Goal: Information Seeking & Learning: Understand process/instructions

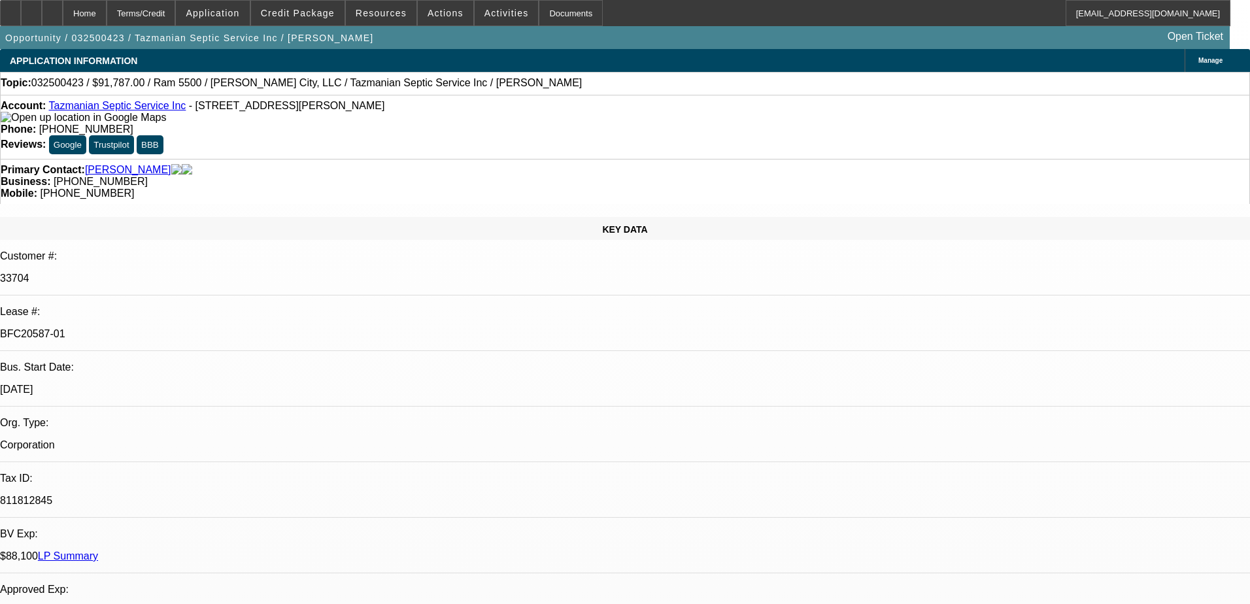
select select "0"
select select "2"
select select "0.1"
select select "4"
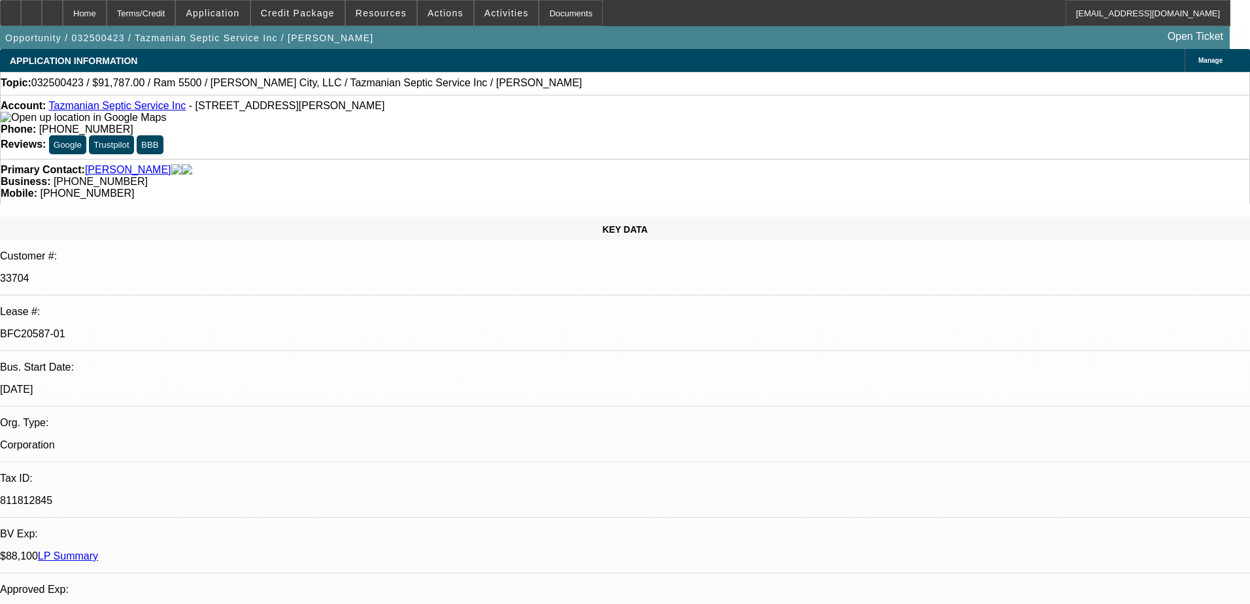
select select "0"
select select "2"
select select "0.1"
select select "4"
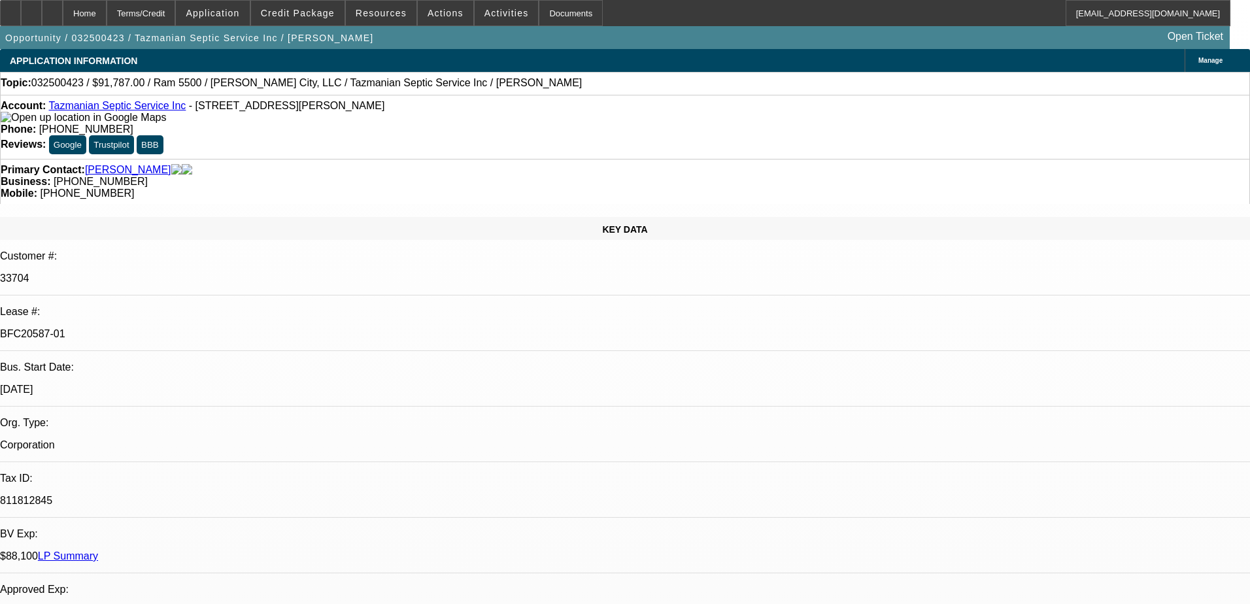
select select "0"
select select "2"
select select "0.1"
select select "4"
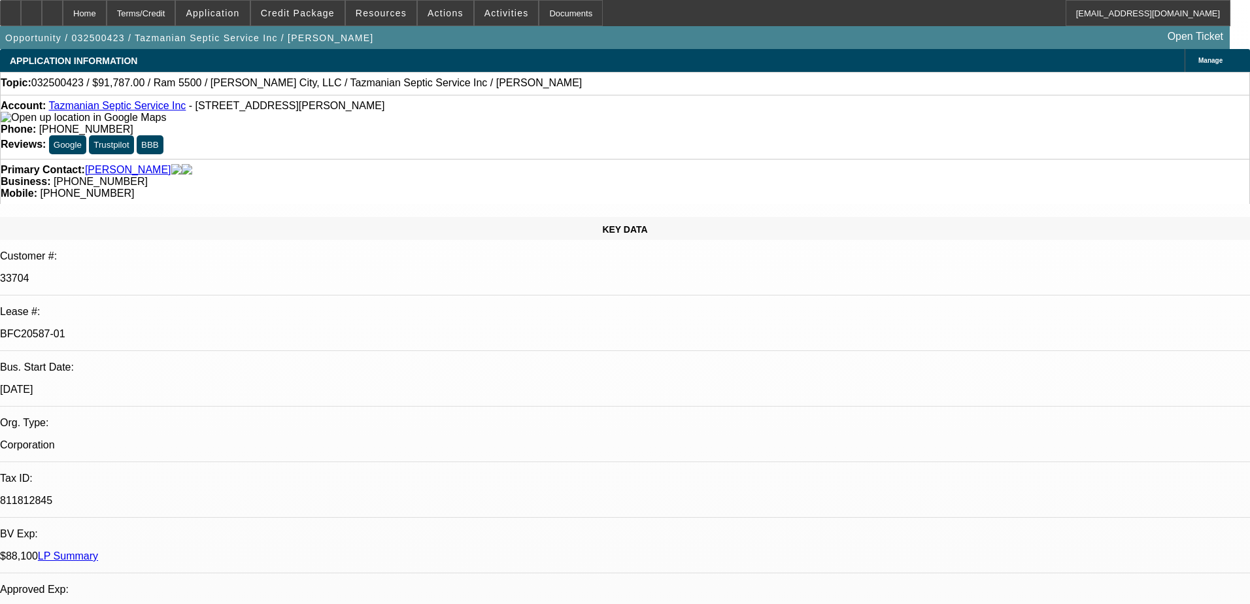
select select "0"
select select "2"
select select "0.1"
select select "4"
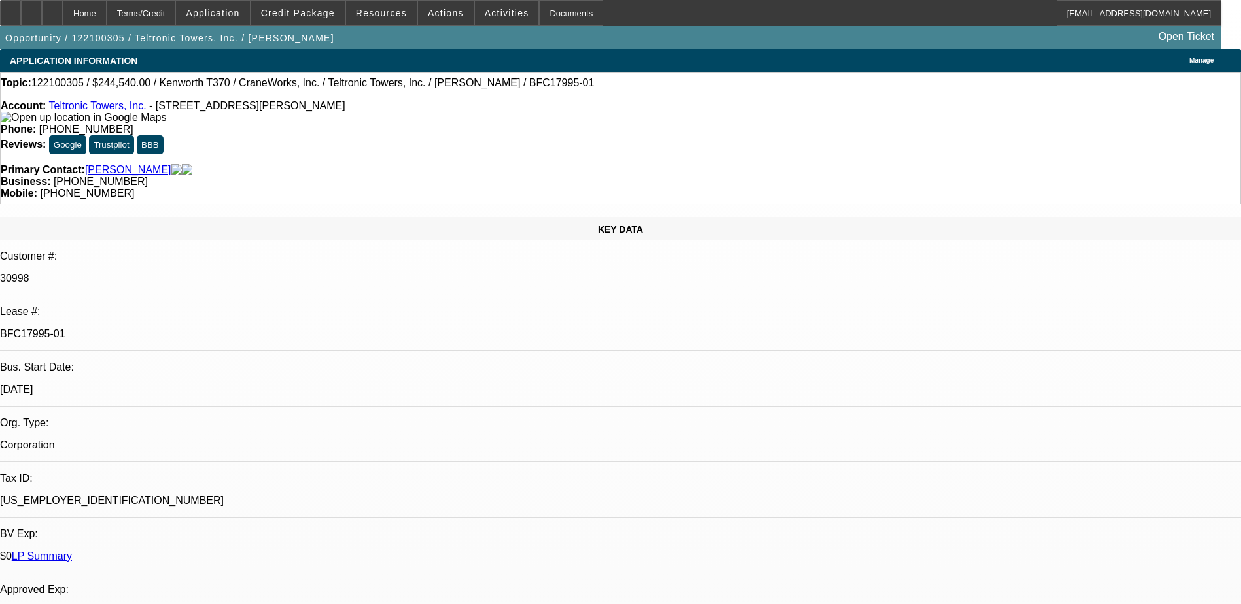
select select "0"
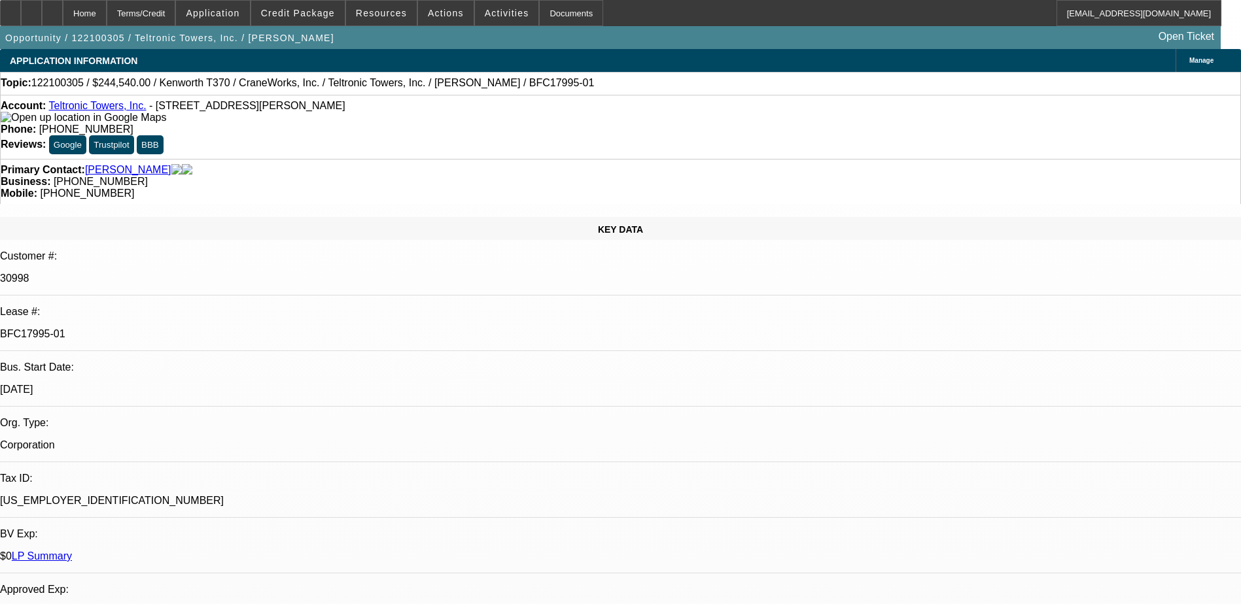
select select "0"
select select "1"
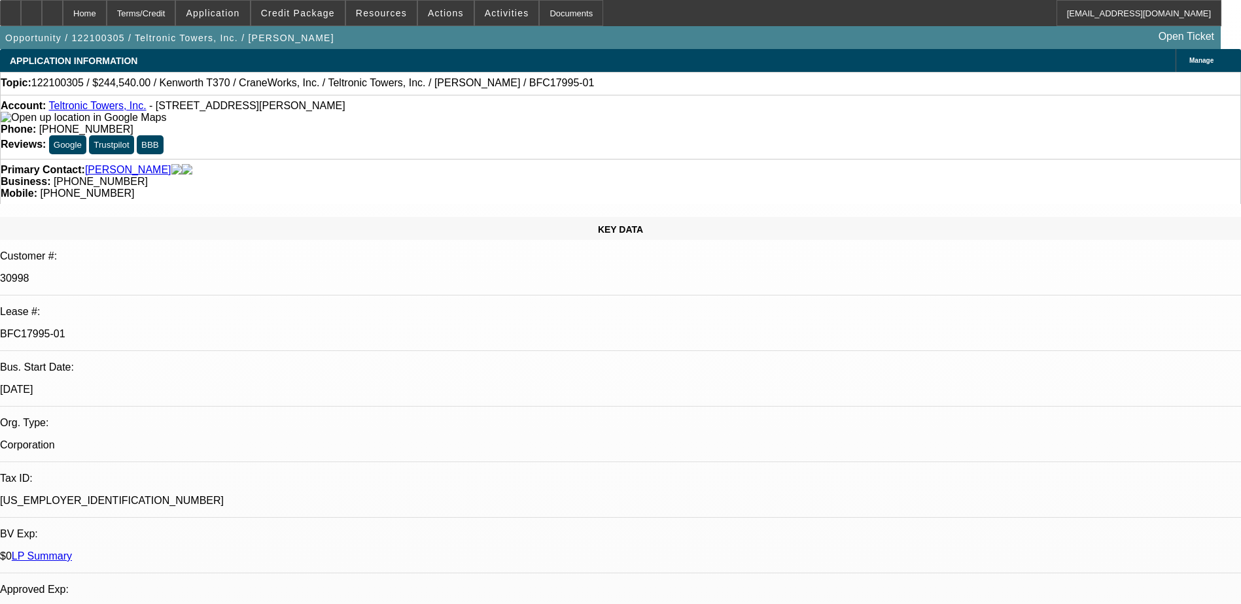
select select "1"
select select "6"
select select "1"
select select "6"
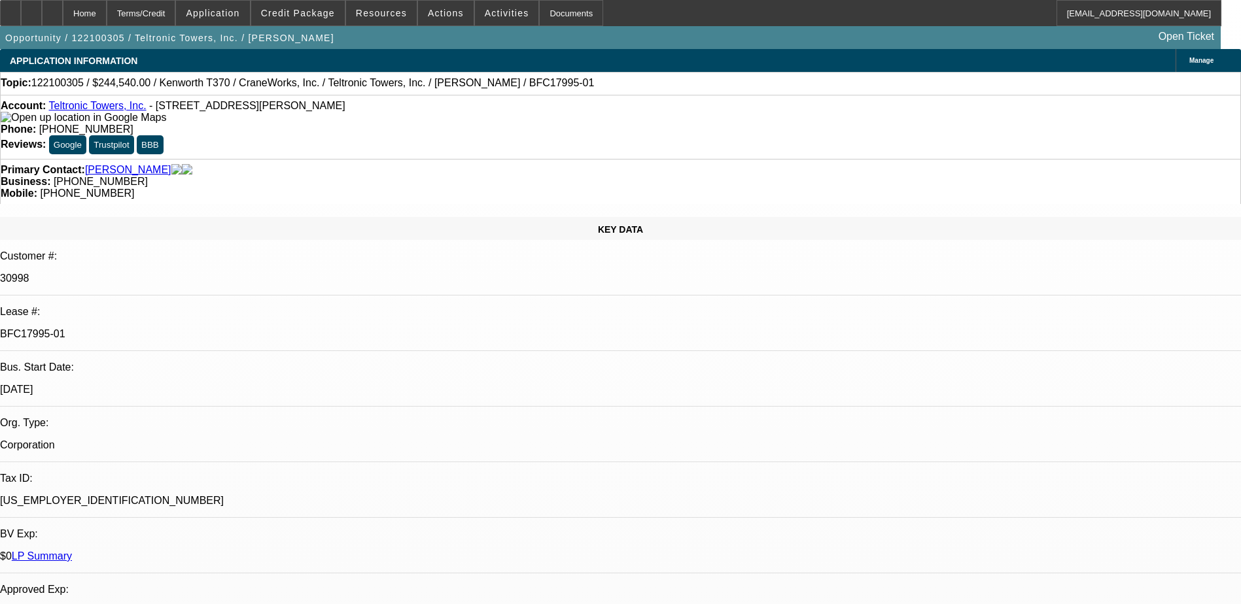
select select "1"
select select "6"
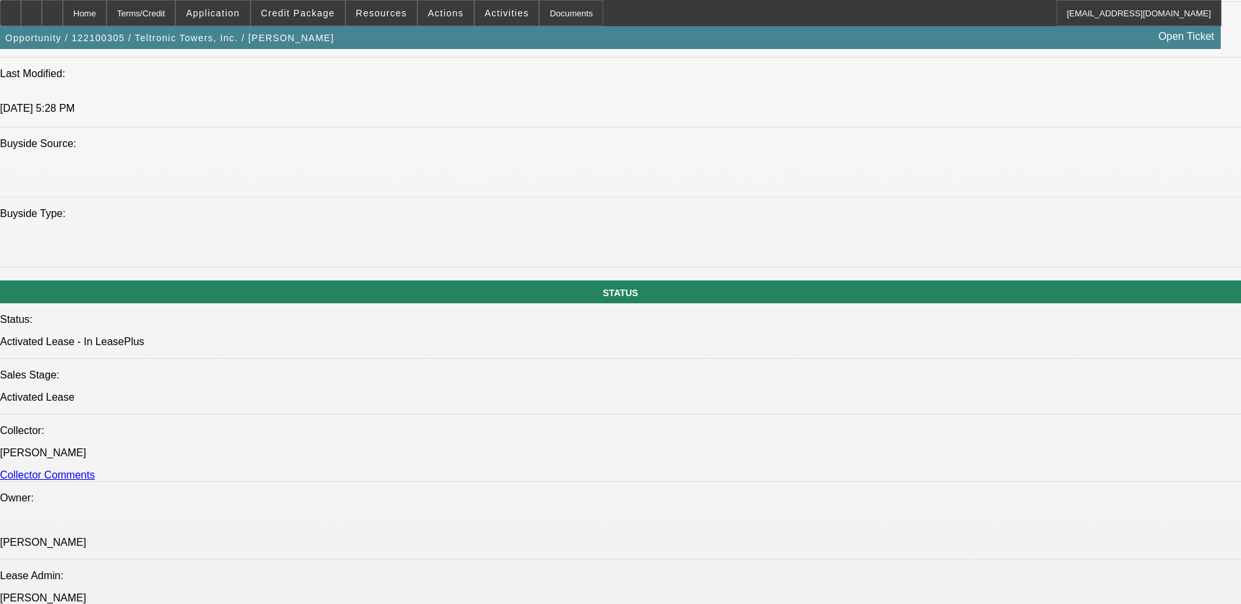
scroll to position [1177, 0]
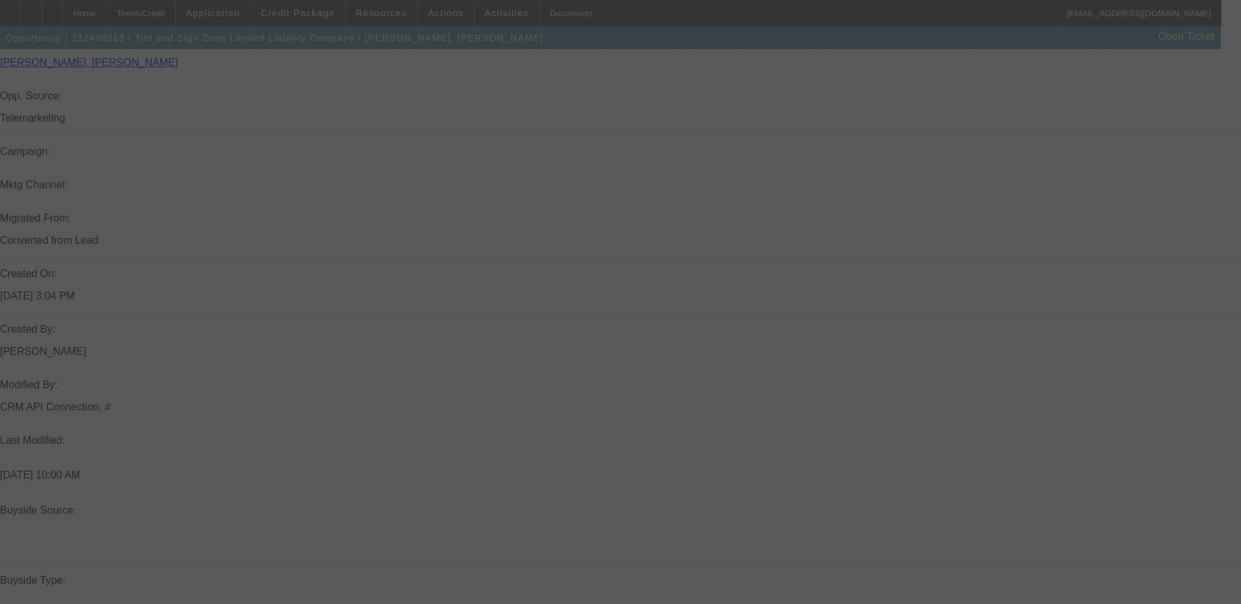
scroll to position [889, 0]
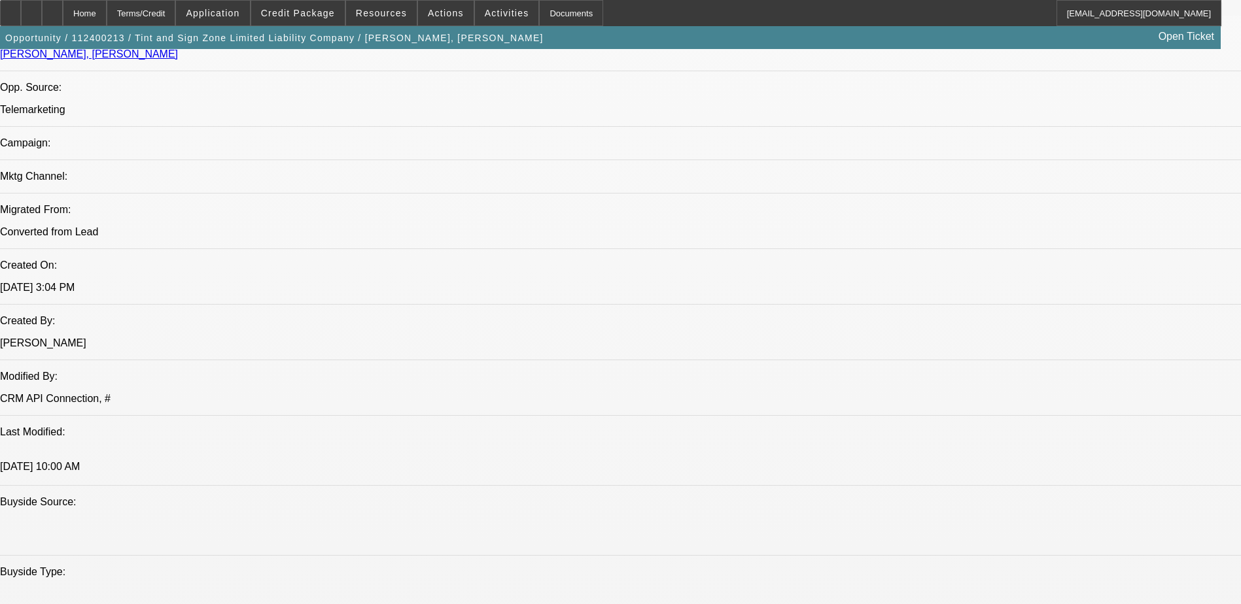
select select "0"
select select "2"
select select "0"
select select "2"
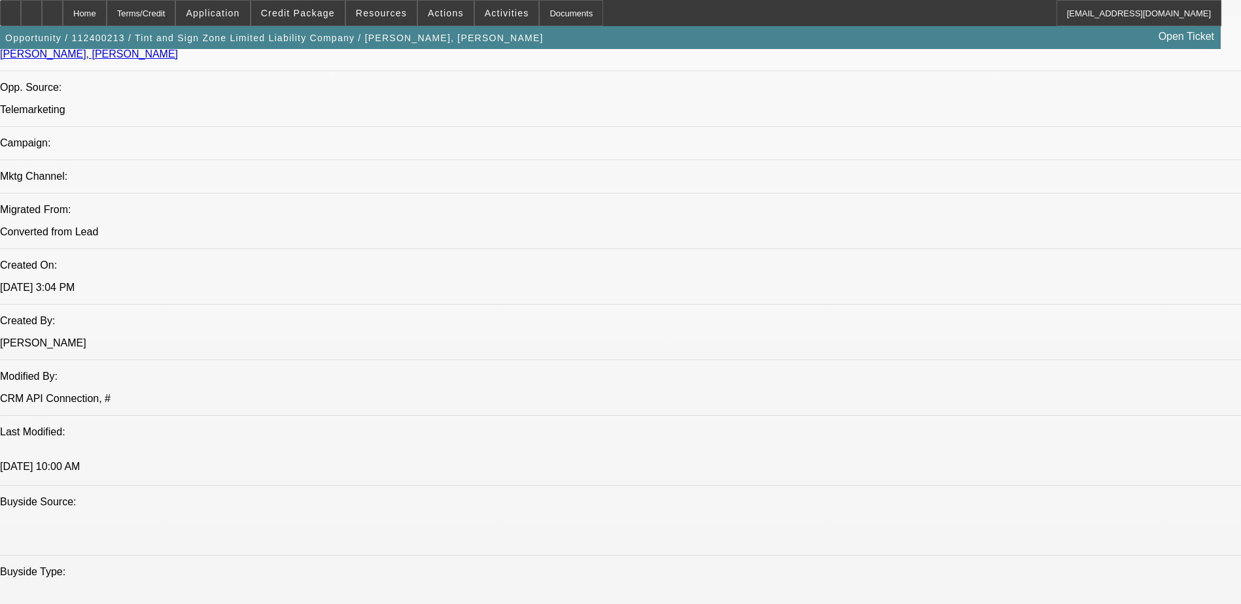
select select "0"
select select "2"
select select "0"
select select "2"
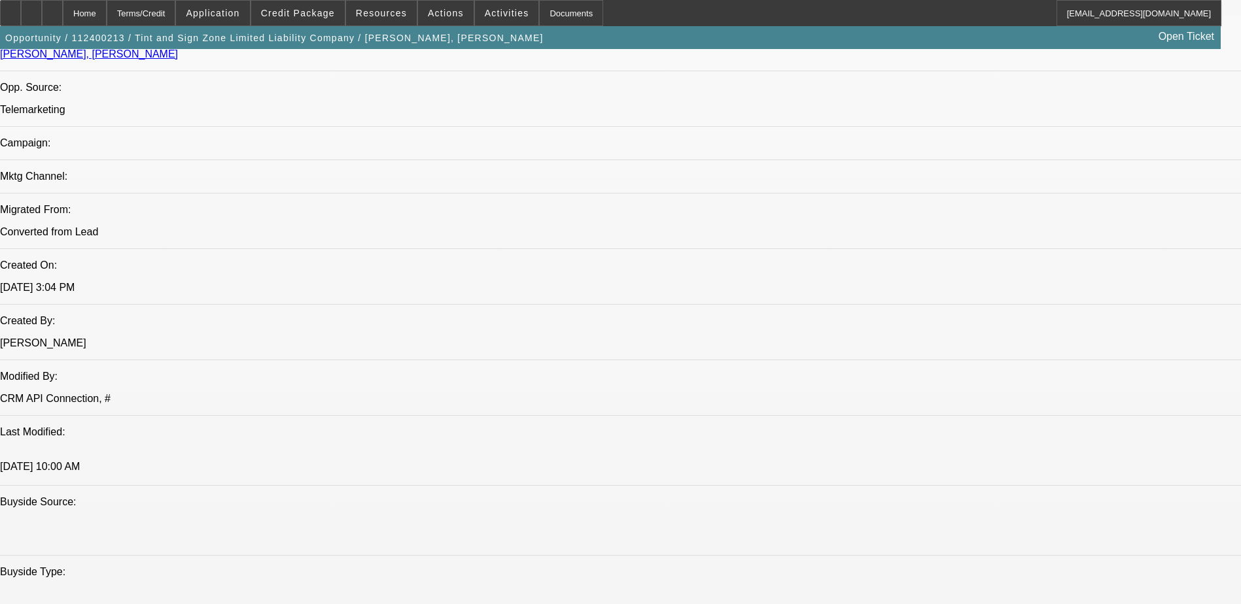
select select "0"
select select "2"
select select "0"
select select "2"
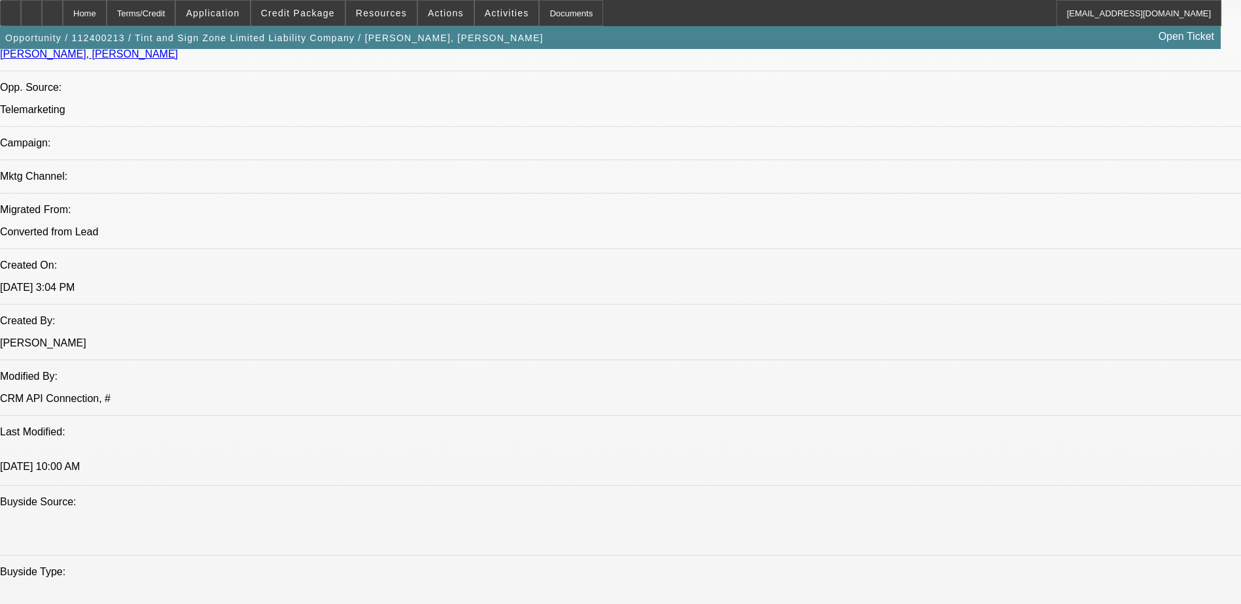
select select "0"
select select "2"
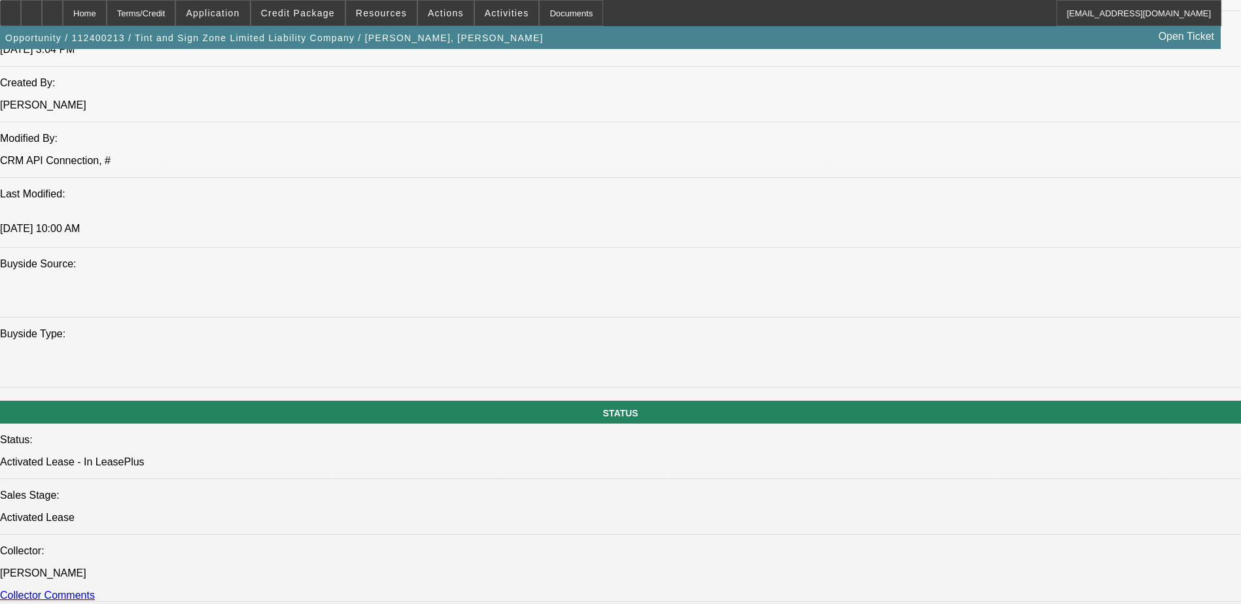
scroll to position [1151, 0]
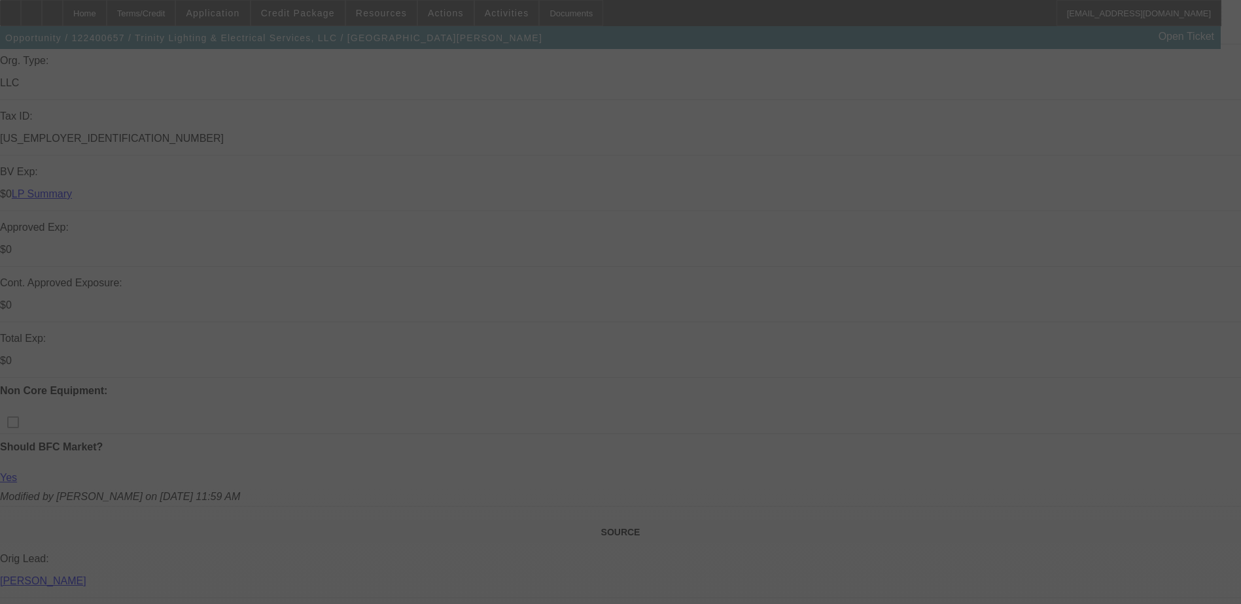
scroll to position [392, 0]
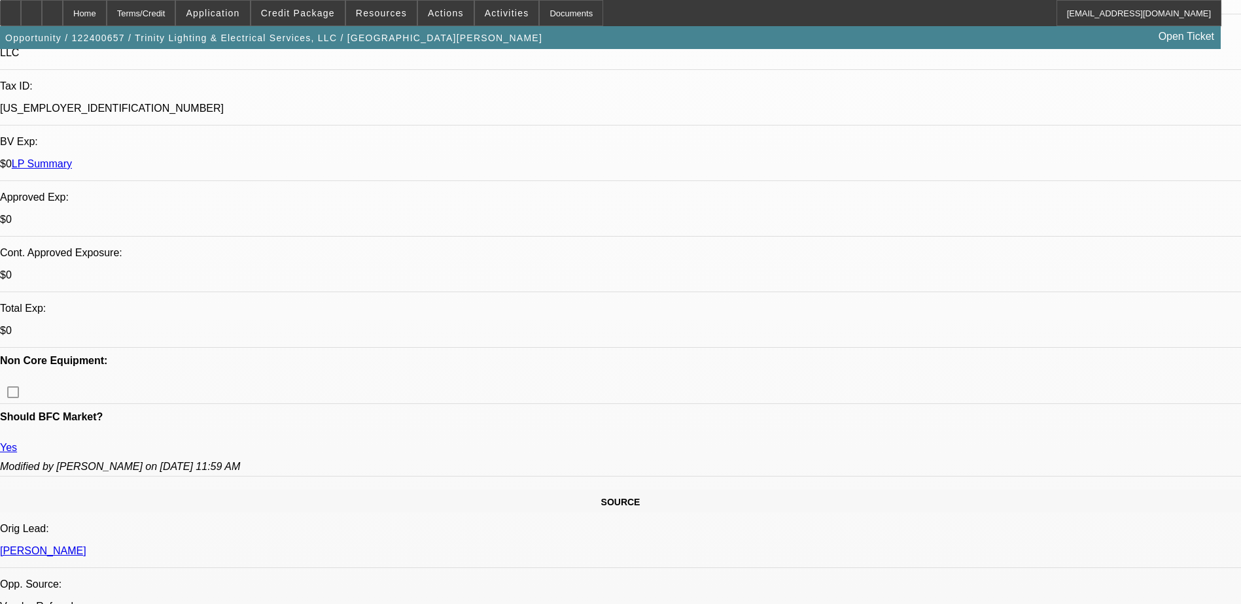
select select "0"
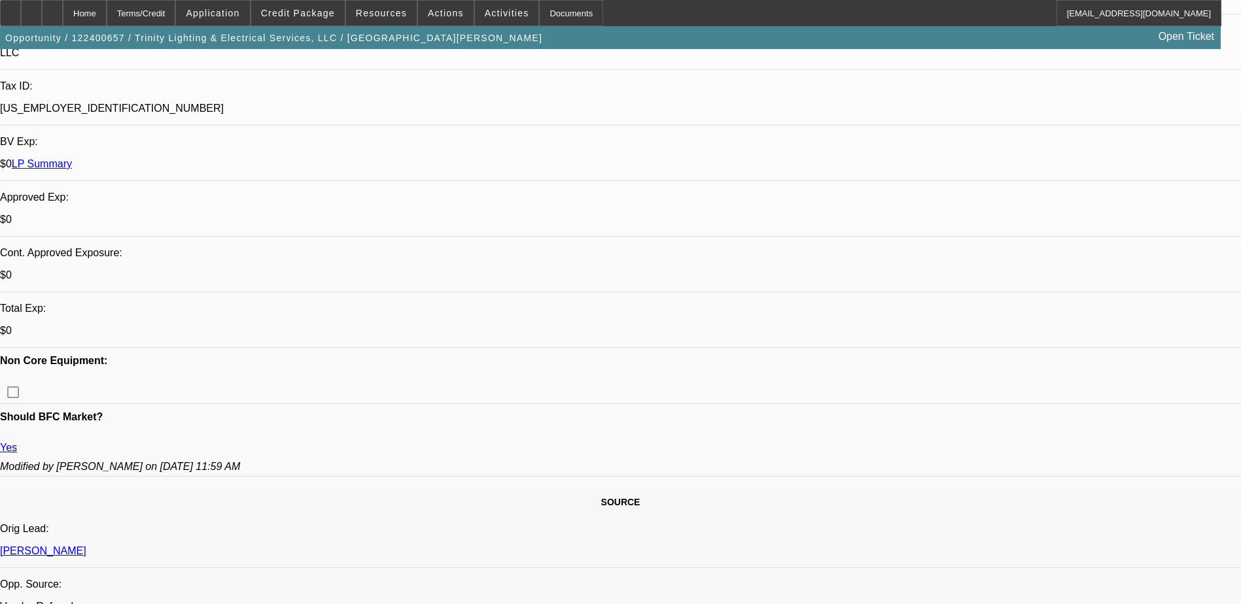
select select "0"
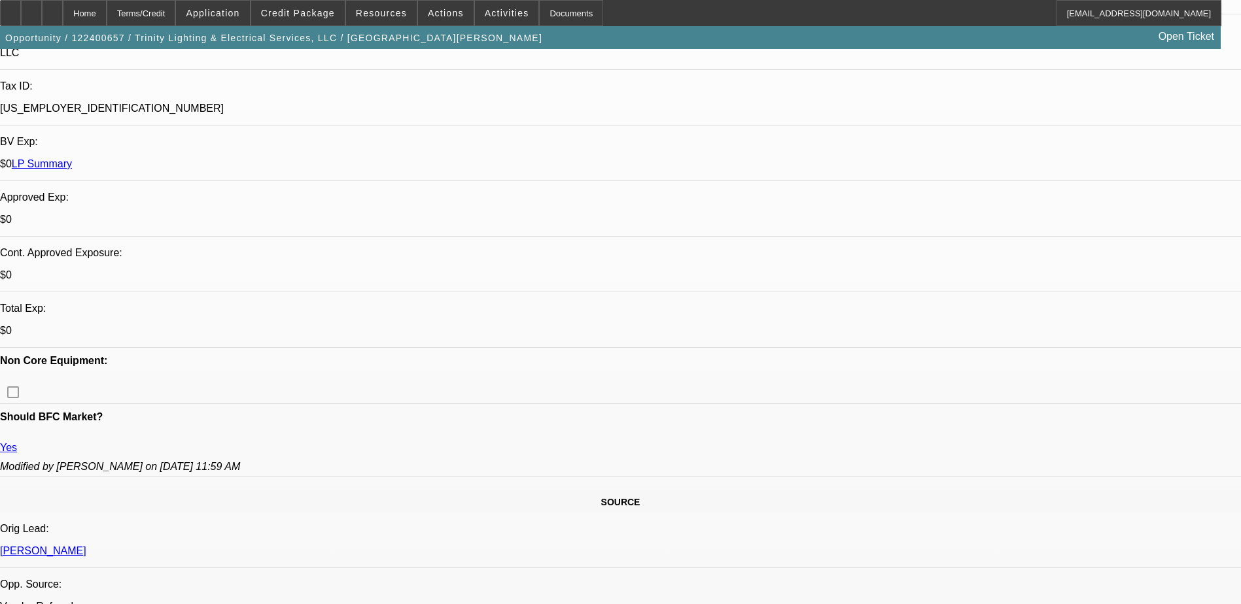
select select "0"
select select "1"
select select "6"
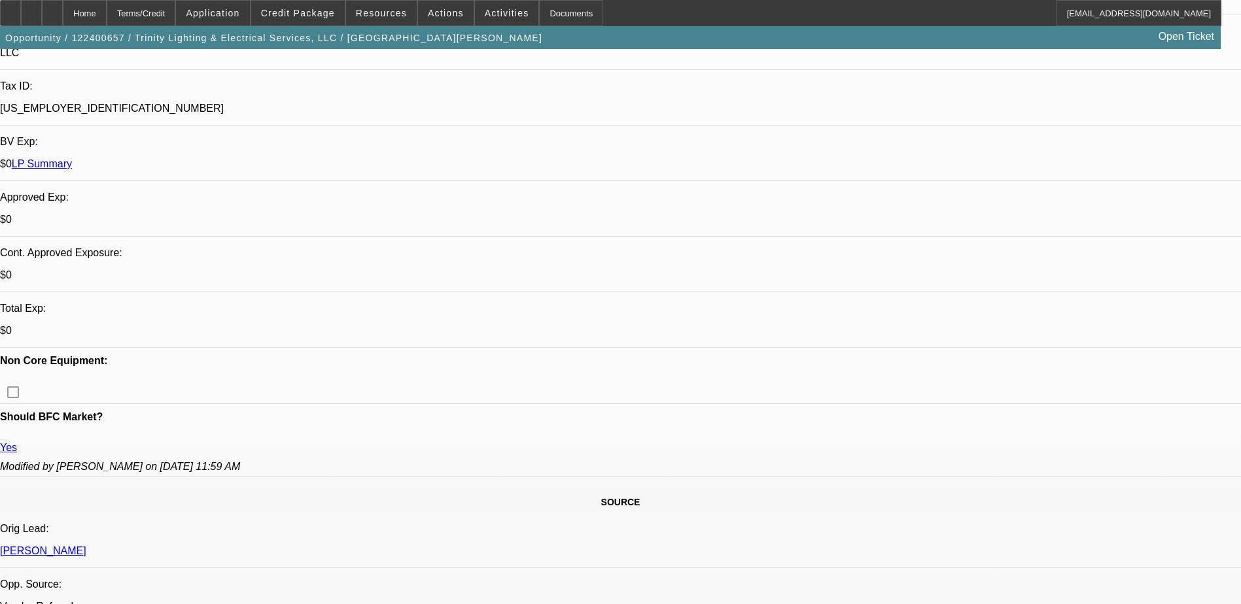
select select "1"
select select "6"
select select "1"
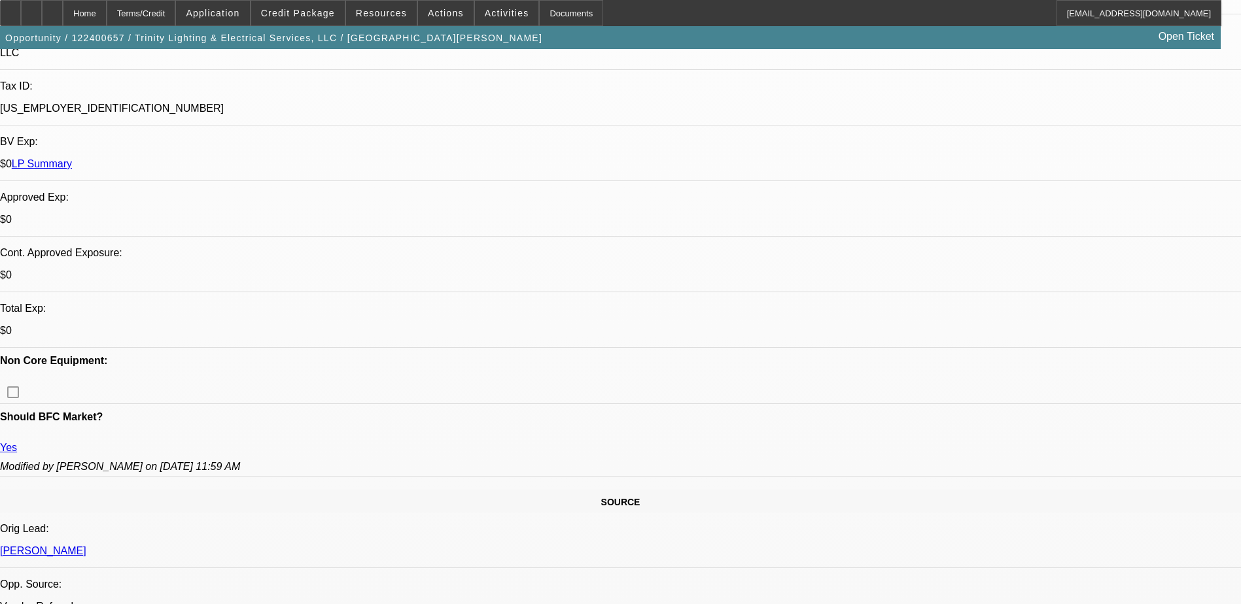
select select "6"
select select "1"
select select "6"
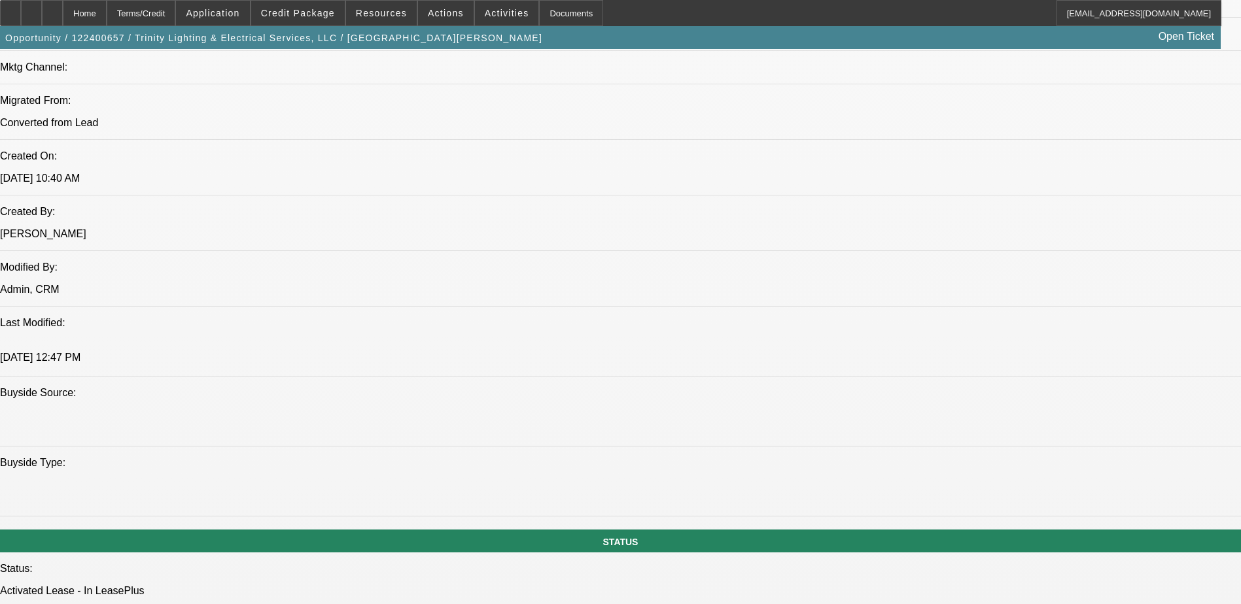
scroll to position [1046, 0]
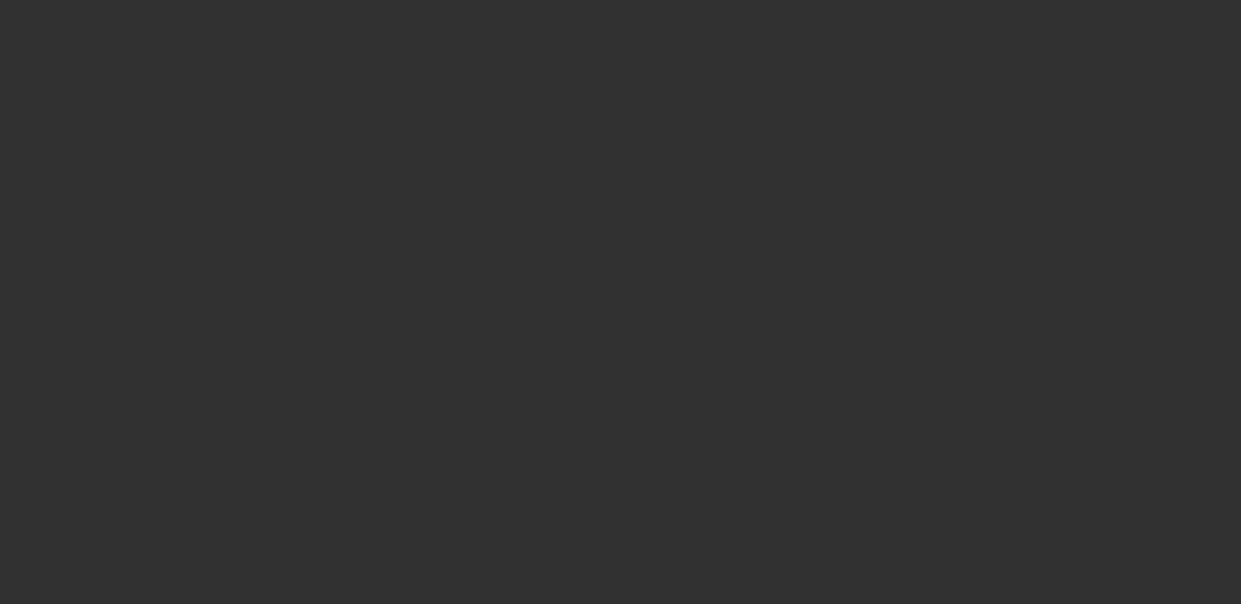
scroll to position [262, 0]
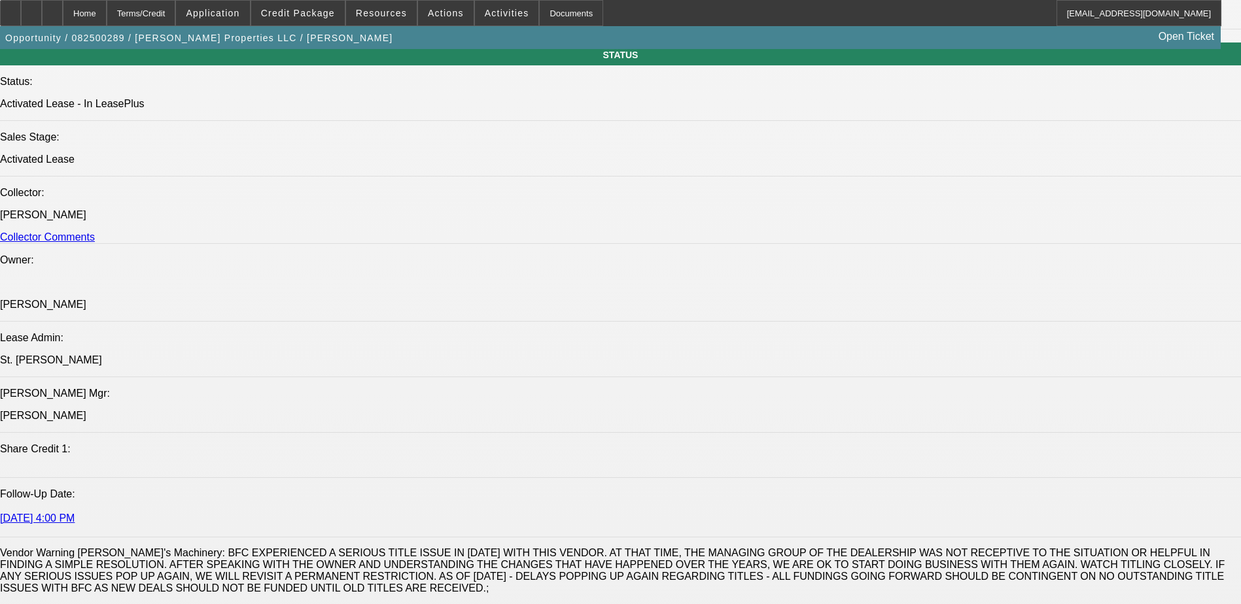
select select "0"
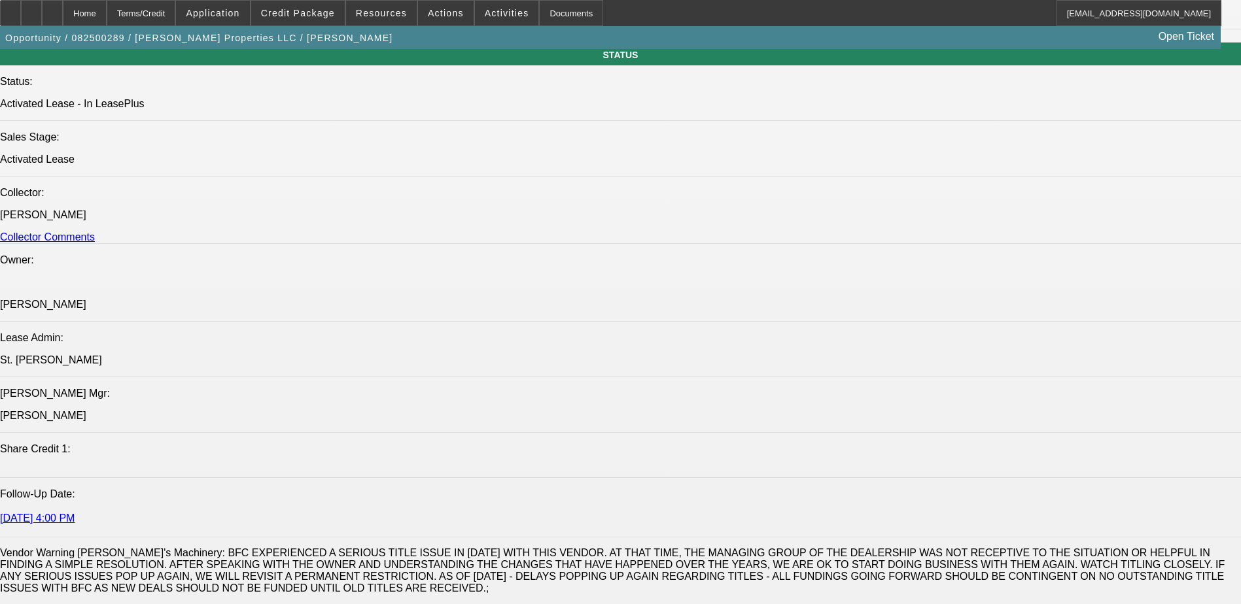
select select "0"
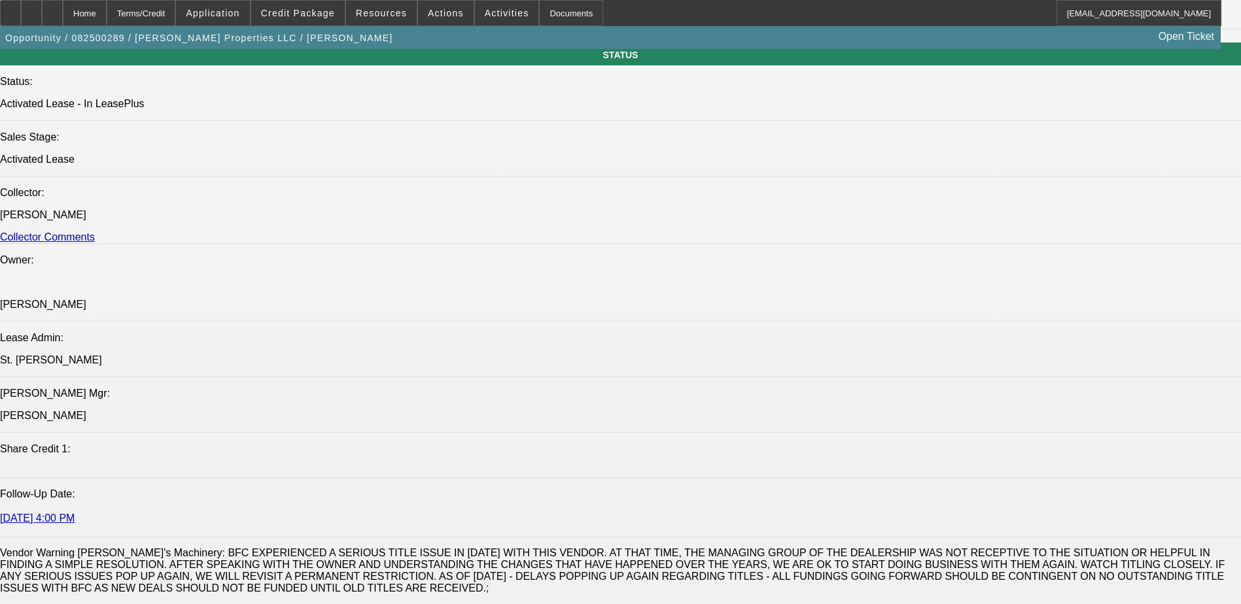
select select "0"
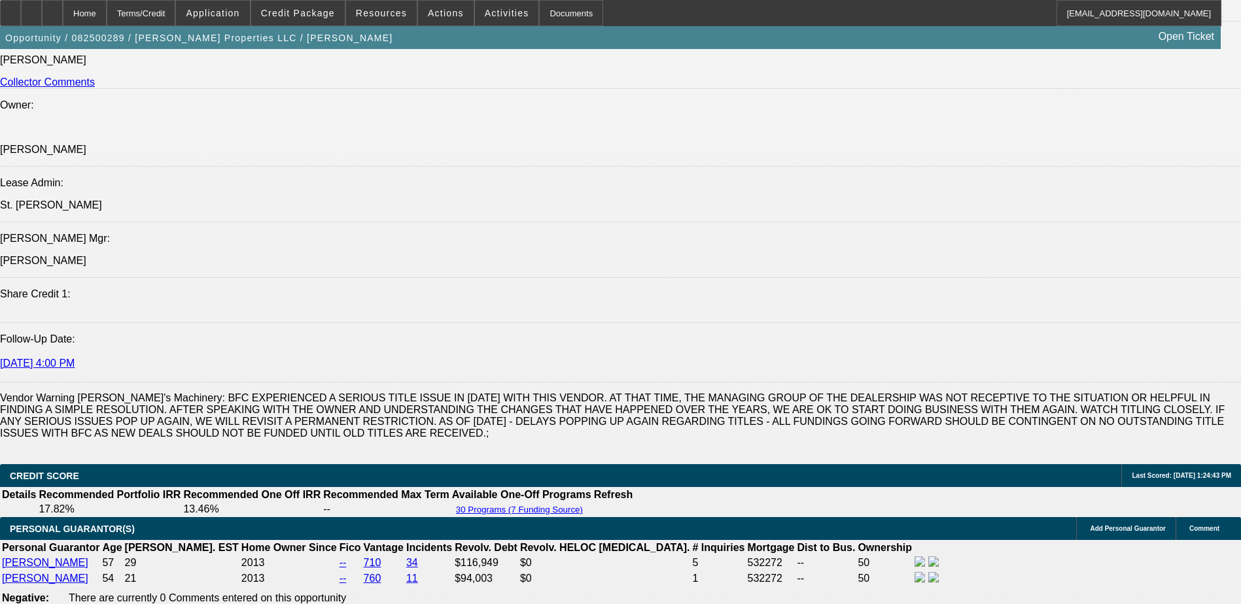
select select "1"
select select "6"
select select "1"
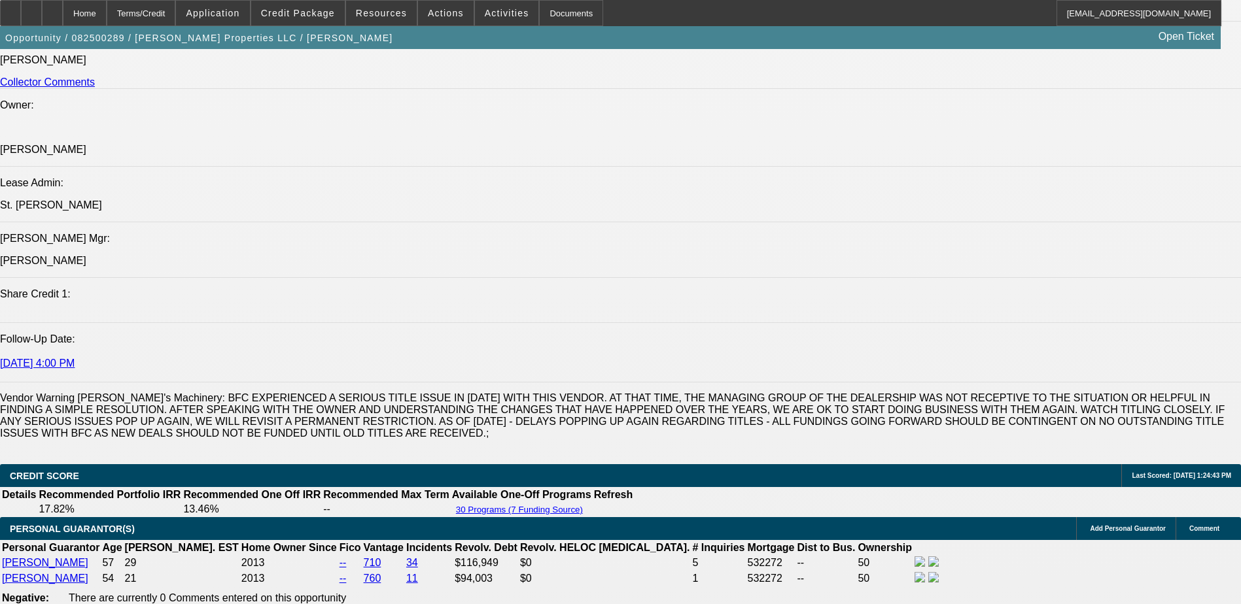
select select "6"
select select "1"
select select "6"
select select "1"
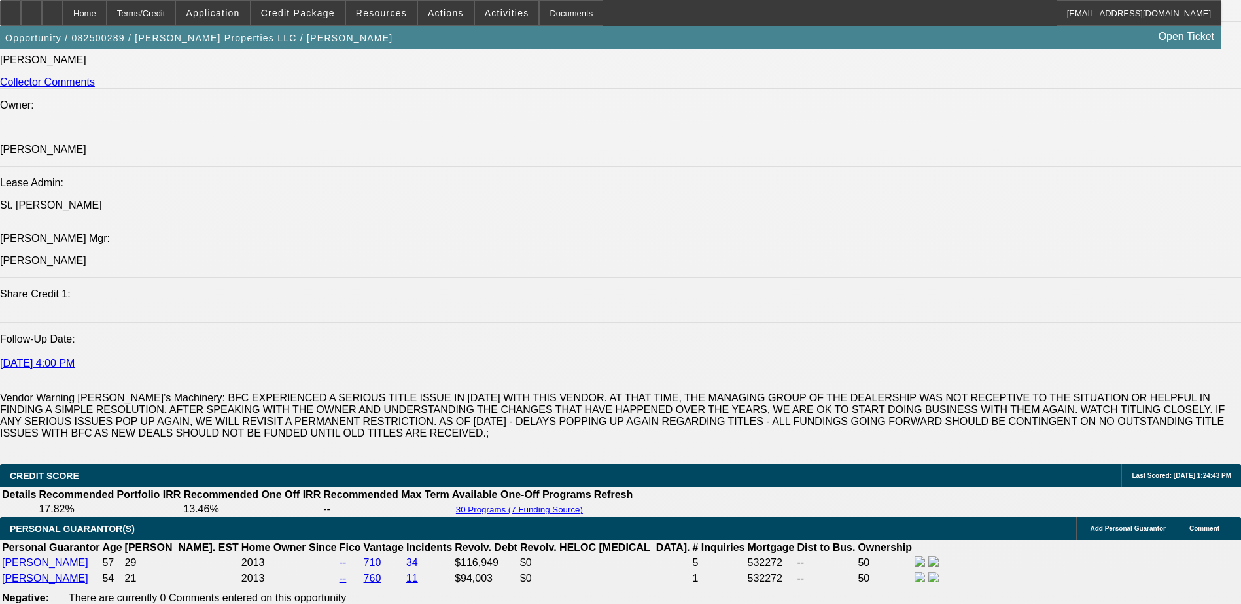
select select "1"
select select "6"
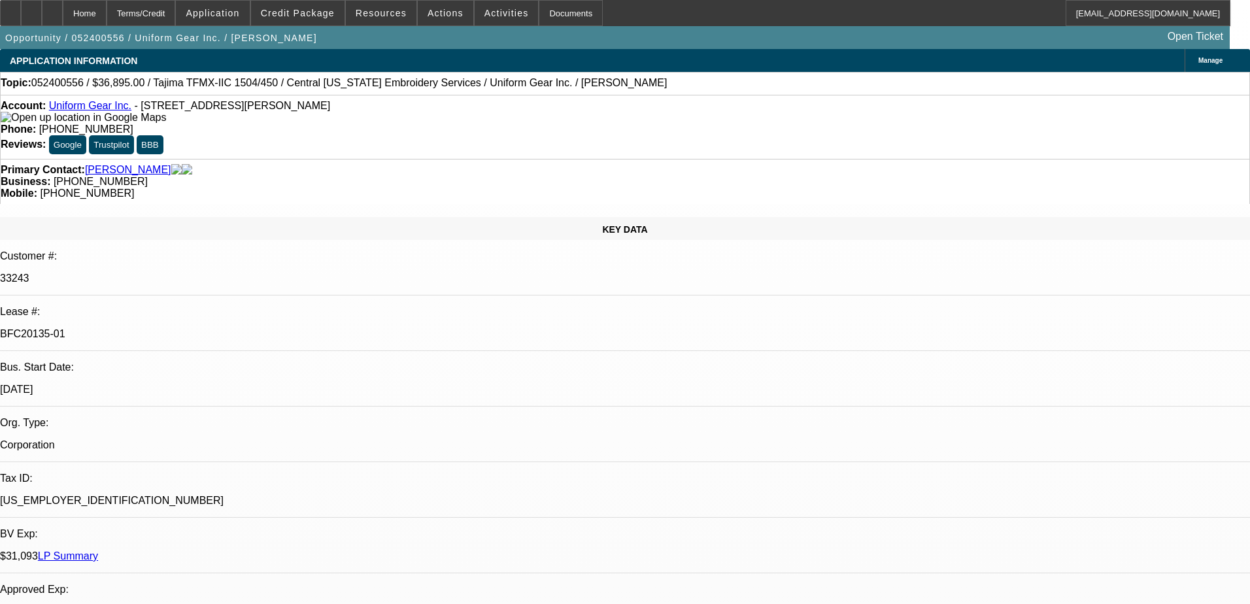
select select "0"
select select "2"
select select "0"
select select "6"
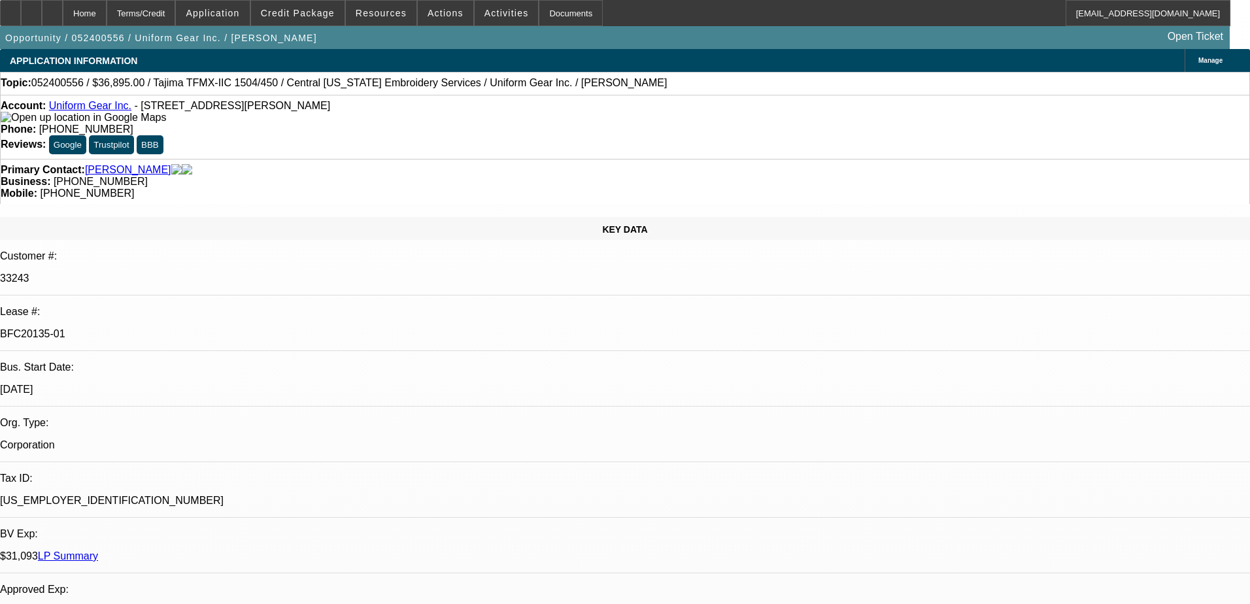
select select "0"
select select "2"
select select "0"
select select "6"
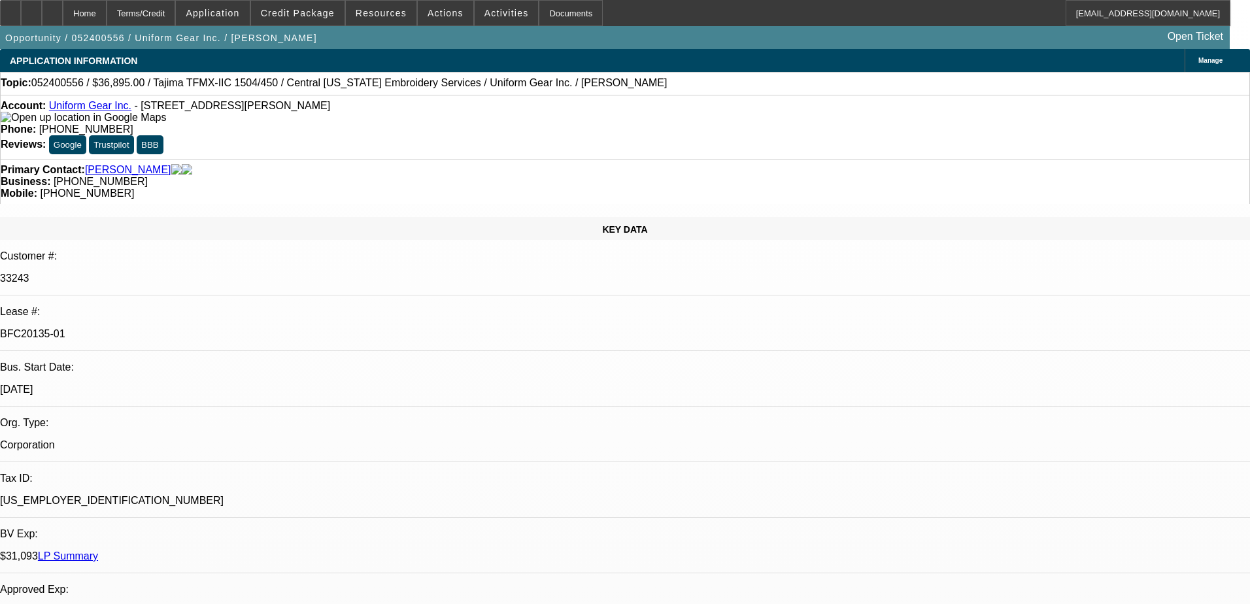
select select "0"
select select "2"
select select "0"
select select "6"
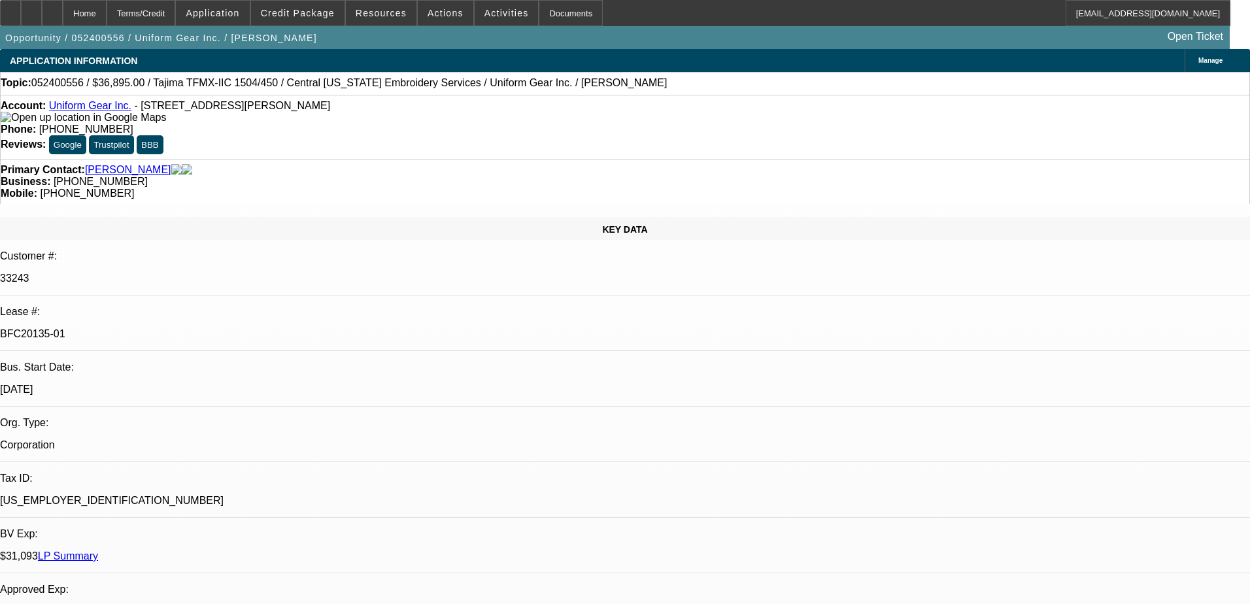
select select "0"
select select "2"
select select "0"
select select "6"
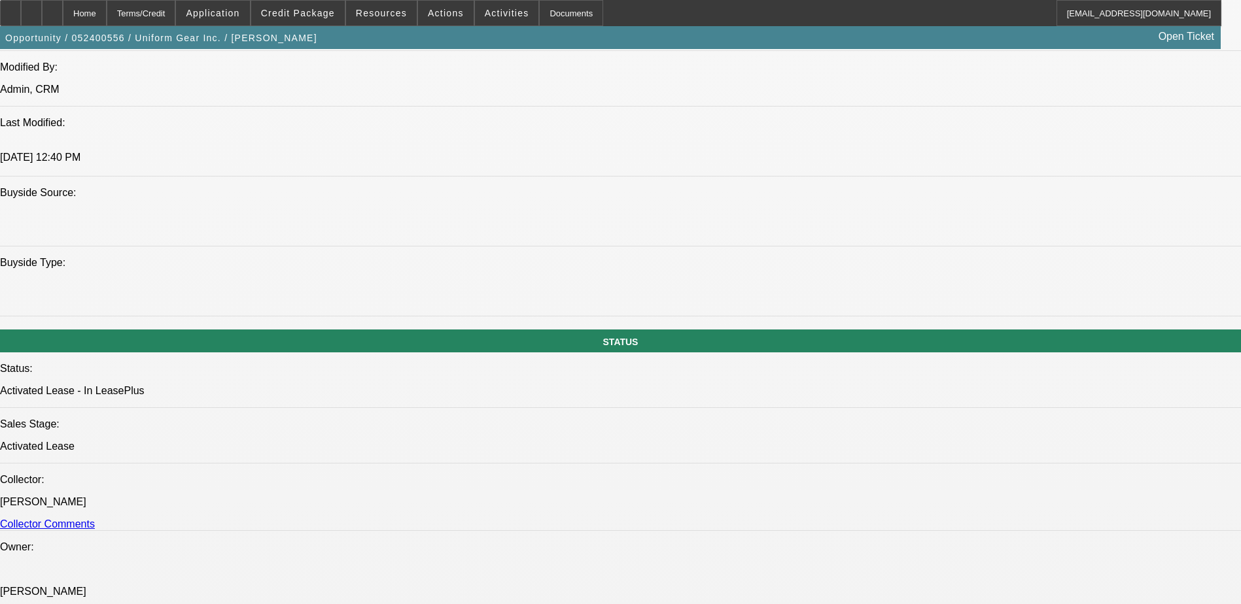
scroll to position [1308, 0]
